Goal: Task Accomplishment & Management: Use online tool/utility

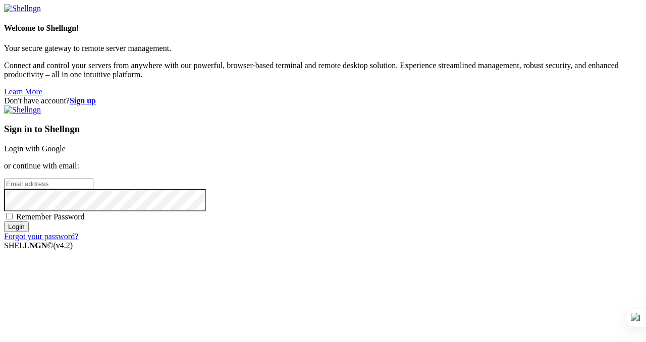
type input "[PERSON_NAME][EMAIL_ADDRESS][DOMAIN_NAME]"
click at [29, 232] on input "Login" at bounding box center [16, 227] width 25 height 11
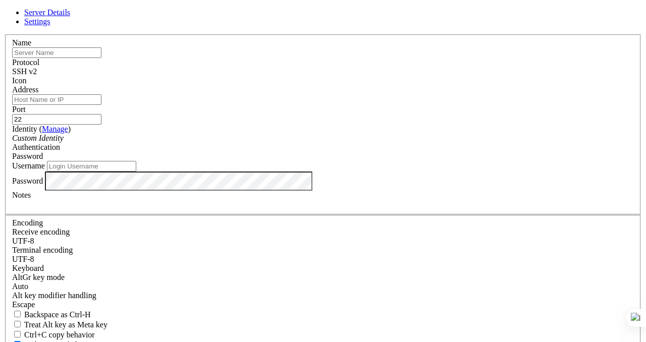
type input "[PERSON_NAME][EMAIL_ADDRESS][DOMAIN_NAME]"
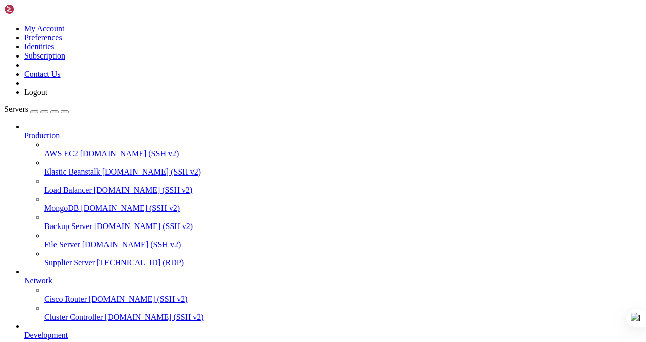
click at [97, 259] on span "[TECHNICAL_ID] (RDP)" at bounding box center [140, 263] width 87 height 9
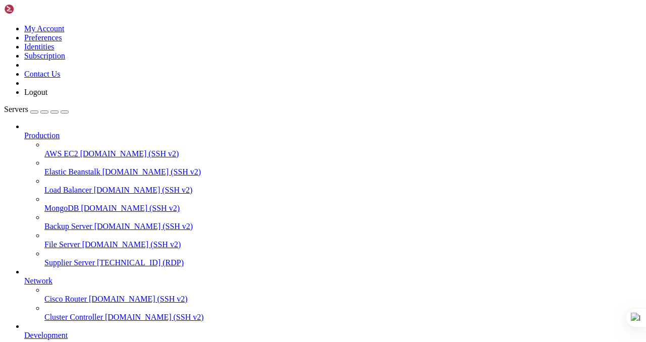
drag, startPoint x: 270, startPoint y: 715, endPoint x: 178, endPoint y: 709, distance: 92.6
